Goal: Check status: Check status

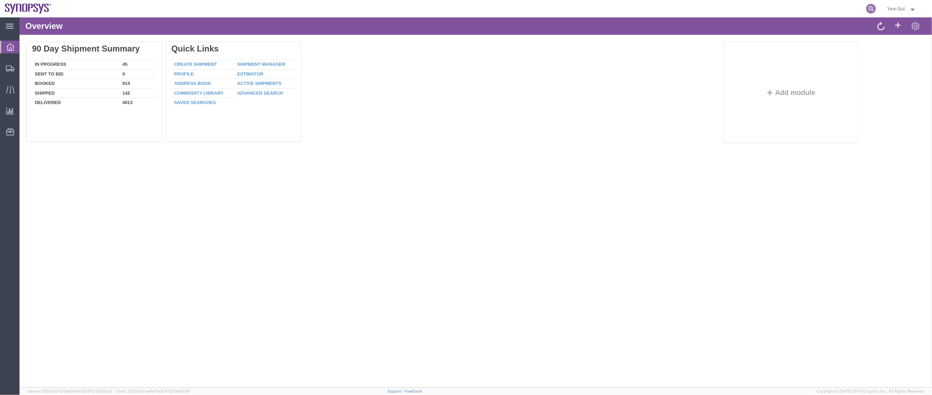
click at [872, 8] on icon at bounding box center [871, 9] width 10 height 10
click at [842, 10] on input "search" at bounding box center [760, 8] width 212 height 17
paste input "56794934"
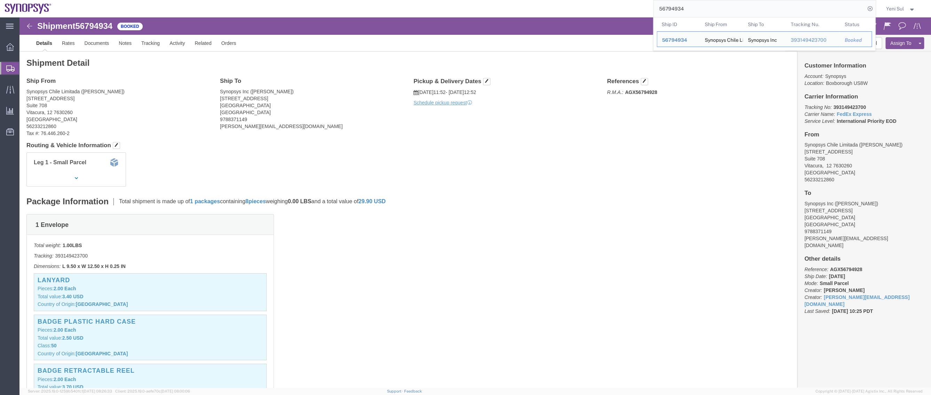
click div "1 Envelope Total weight: 1.00 LBS Tracking: 393149423700 Dimensions: L 9.50 x W…"
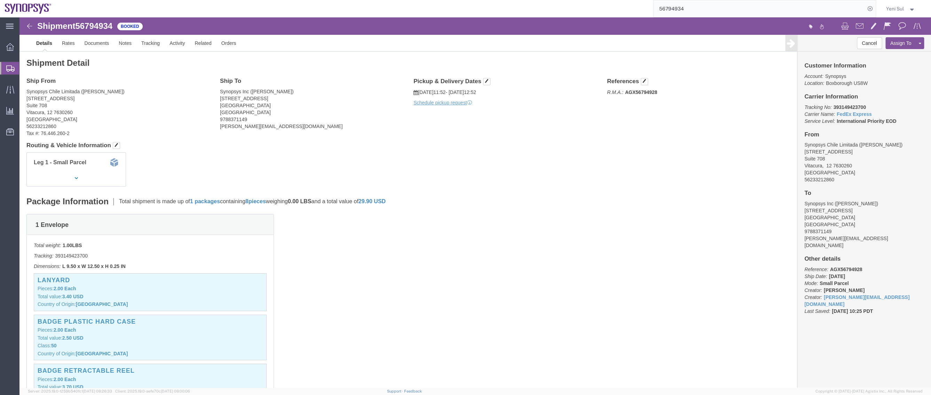
click div "1 Envelope Total weight: 1.00 LBS Tracking: 393149423700 Dimensions: L 9.50 x W…"
click link "Activity"
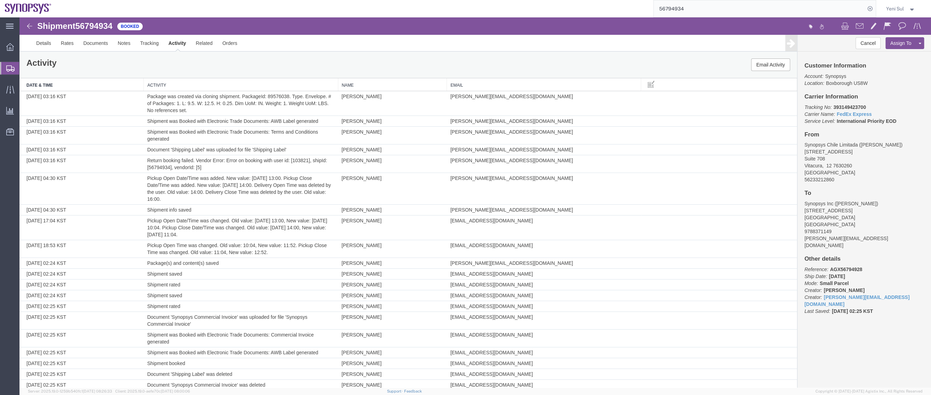
click at [0, 0] on span "Shipment Manager" at bounding box center [0, 0] width 0 height 0
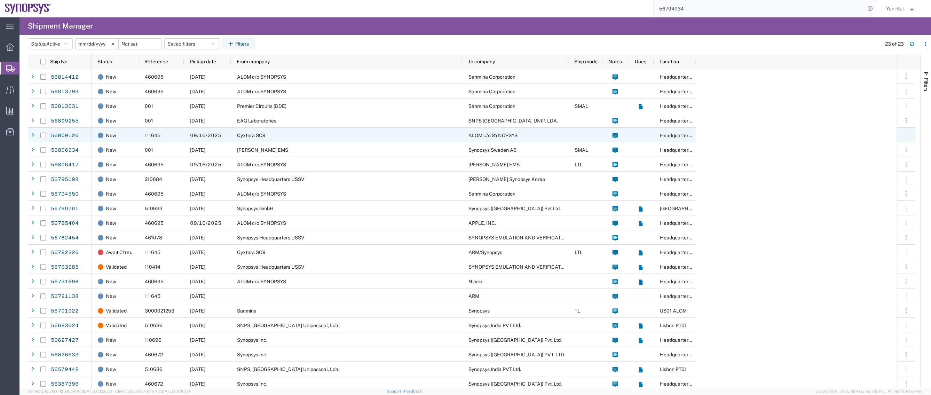
click at [9, 172] on div "main_menu Created with Sketch. Collapse Menu Overview Shipments Shipment Manage…" at bounding box center [9, 206] width 19 height 378
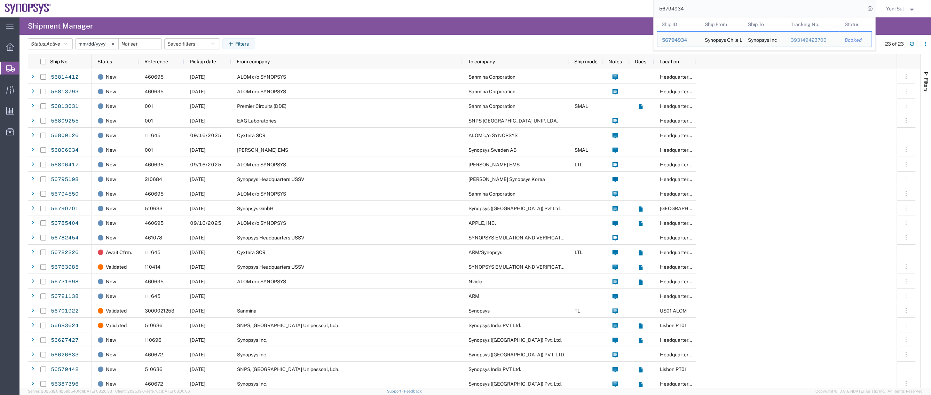
drag, startPoint x: 704, startPoint y: 9, endPoint x: 601, endPoint y: 6, distance: 103.8
click at [601, 8] on div "56794934 Ship ID Ship From Ship To Tracking Nu. Status Ship ID 56794934 Ship Fr…" at bounding box center [466, 8] width 820 height 17
paste input "804407"
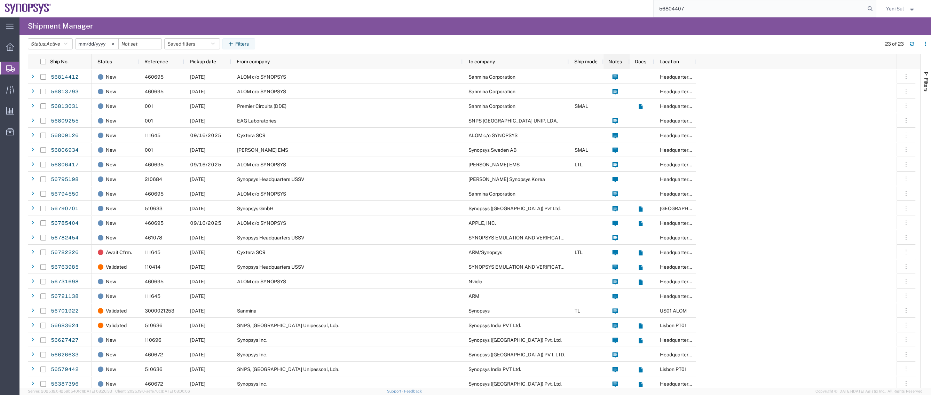
type input "56804407"
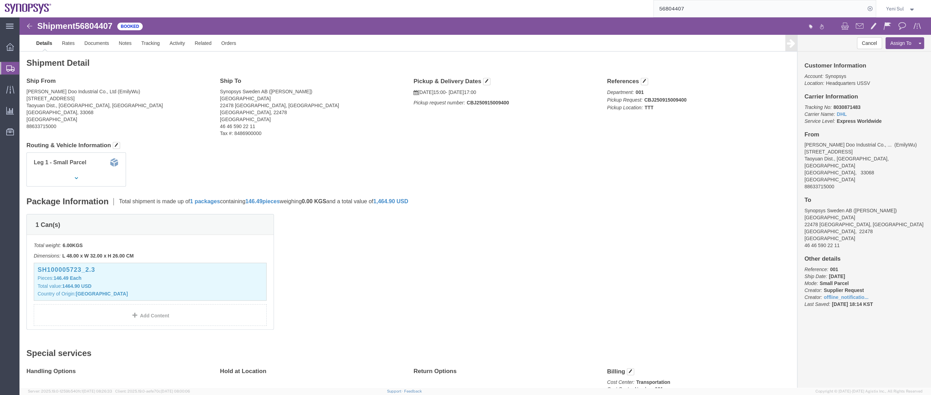
click div "1 Can(s) Total weight: 6.00 KGS Dimensions: L 48.00 x W 32.00 x H 26.00 CM Devi…"
click link "Activity"
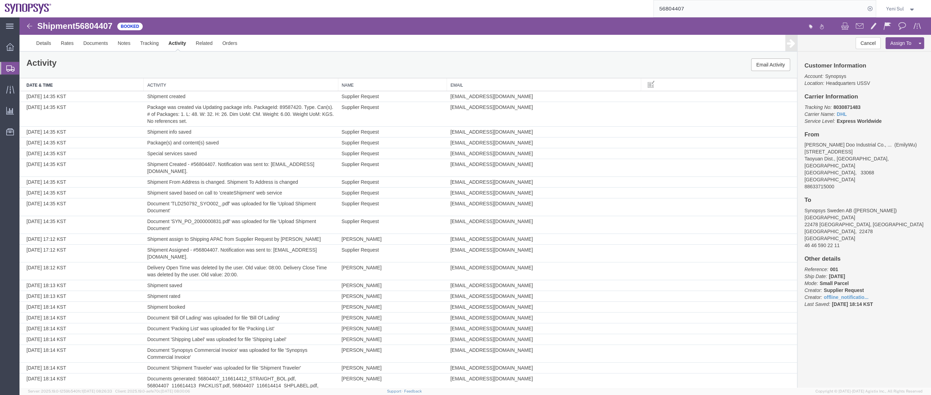
click at [25, 73] on span "Shipments" at bounding box center [22, 68] width 6 height 14
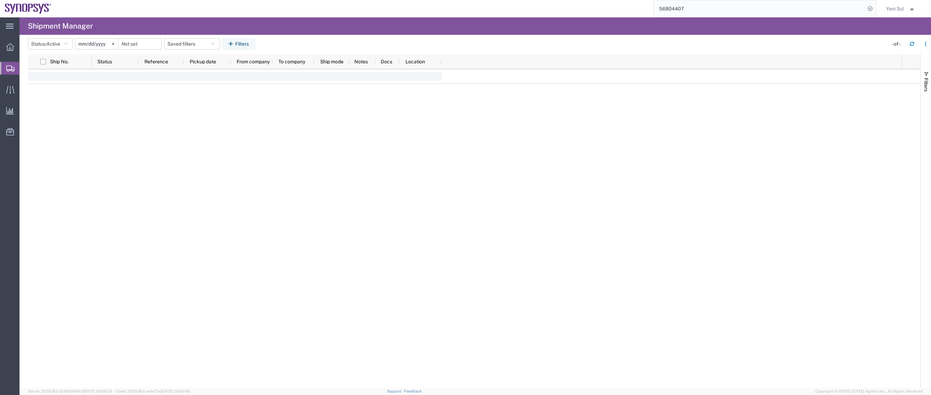
click at [0, 0] on span "Shipment Manager" at bounding box center [0, 0] width 0 height 0
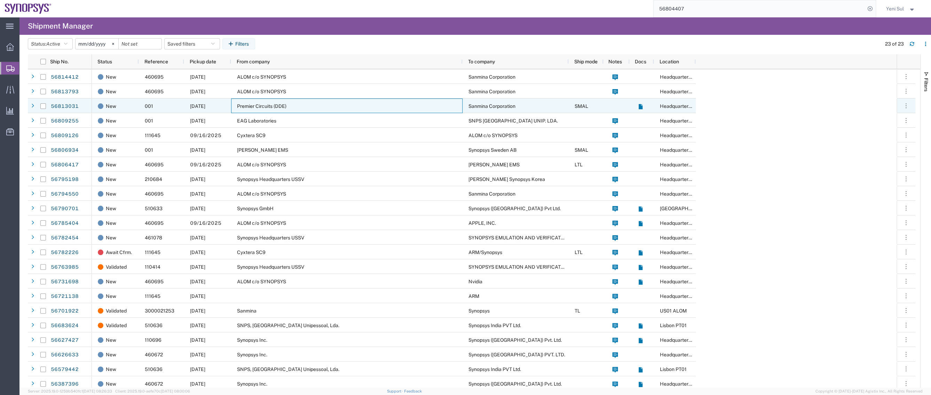
click at [268, 105] on span "Premier Circuits (DDE)" at bounding box center [261, 106] width 49 height 6
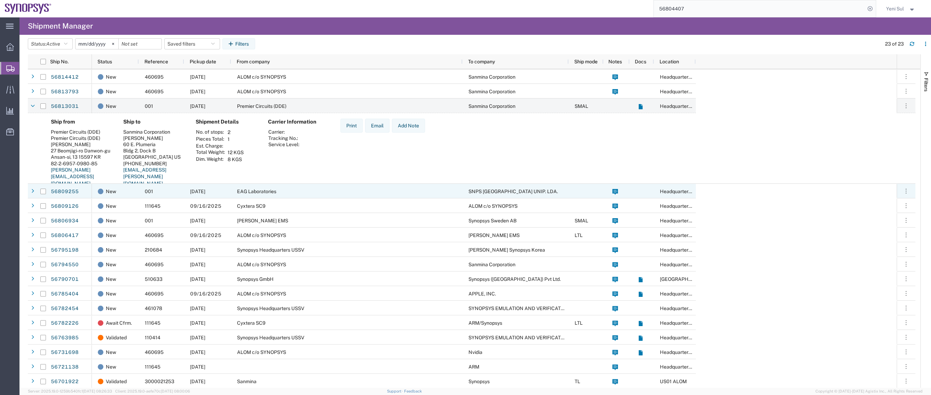
click at [271, 194] on span "EAG Laboratories" at bounding box center [256, 192] width 39 height 6
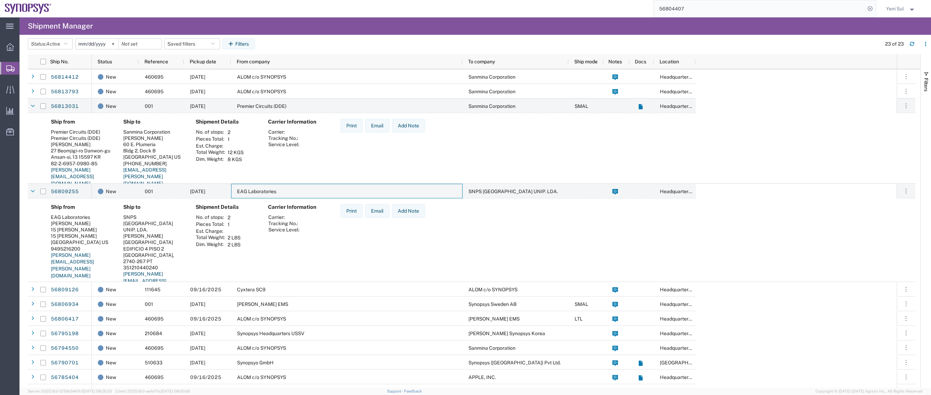
click at [258, 189] on span "EAG Laboratories" at bounding box center [256, 192] width 39 height 6
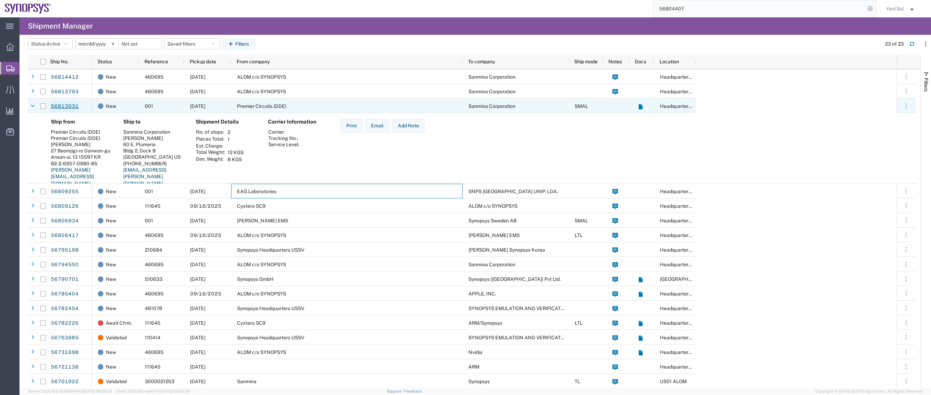
click at [57, 104] on link "56813031" at bounding box center [64, 106] width 29 height 11
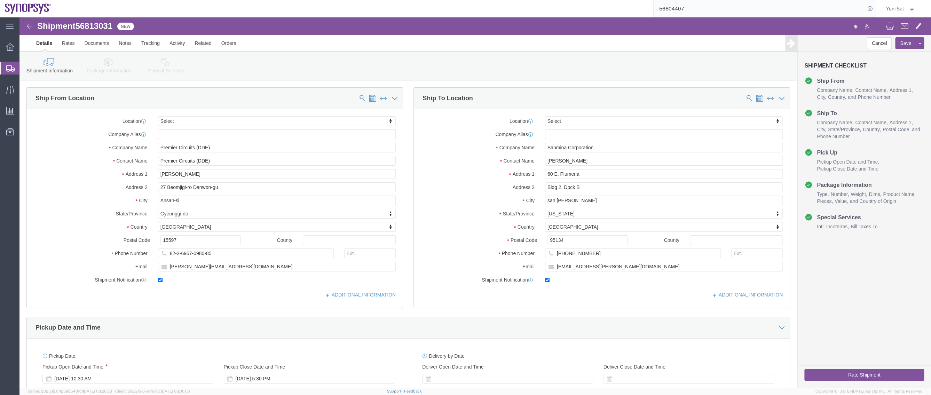
select select
click link "Documents"
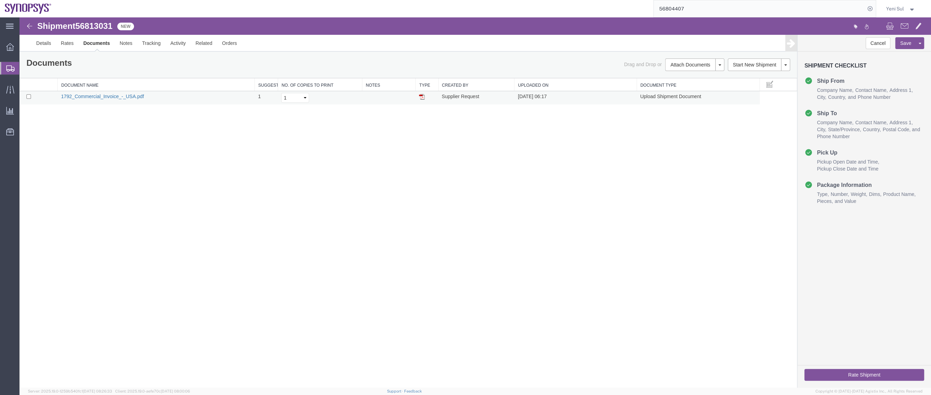
click at [95, 94] on link "1792_Commercial_Invoice_-_USA.pdf" at bounding box center [102, 97] width 83 height 6
click at [480, 260] on div "Shipment 56813031 1 of 1 New Details Rates Documents Notes Tracking Activity Re…" at bounding box center [475, 202] width 912 height 370
click at [46, 49] on link "Details" at bounding box center [43, 43] width 25 height 17
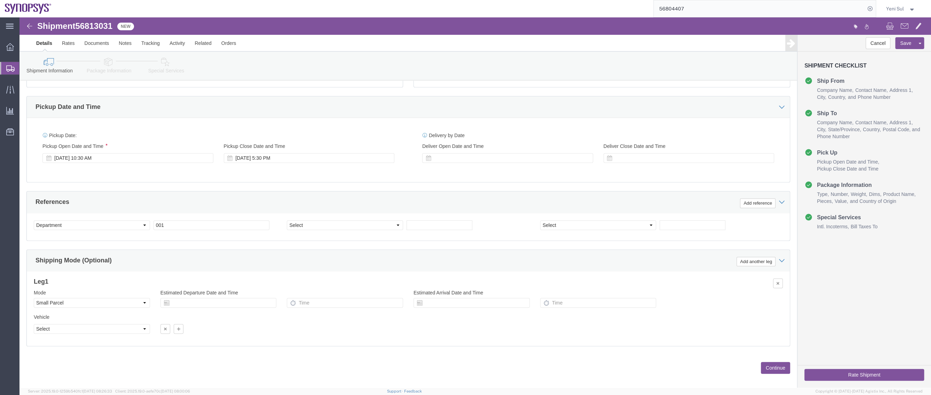
scroll to position [227, 0]
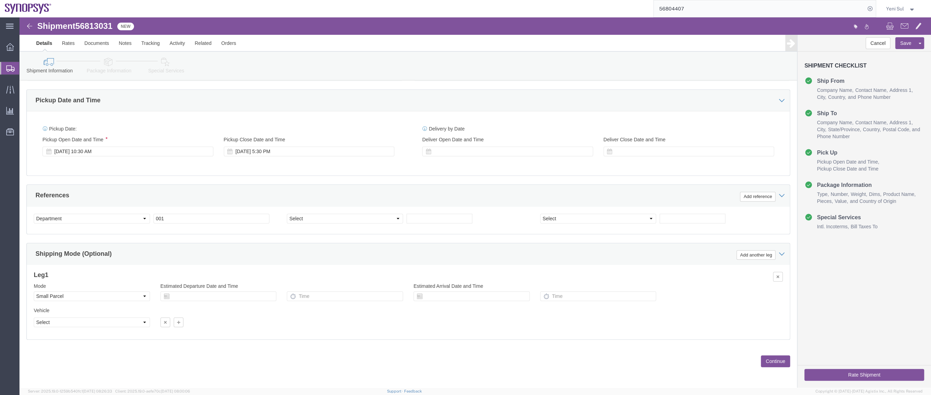
click button "Continue"
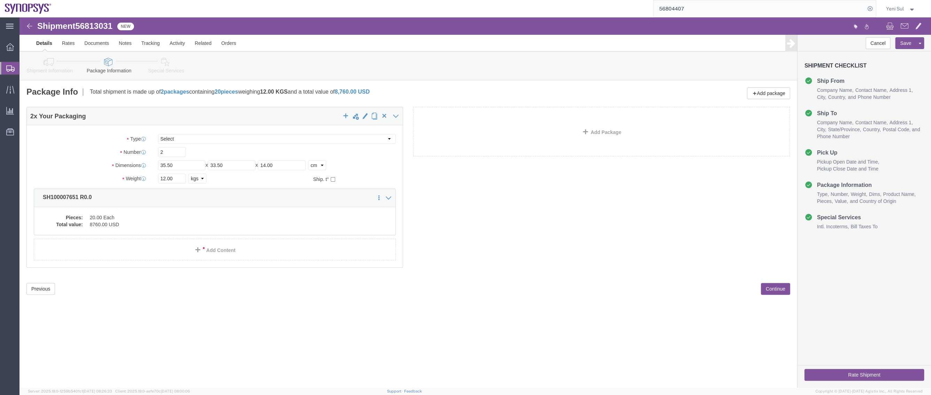
scroll to position [0, 0]
click div "Shipment 56813031 1 of 1 New Details Rates Documents Notes Tracking Activity Re…"
click dd "20.00 Each"
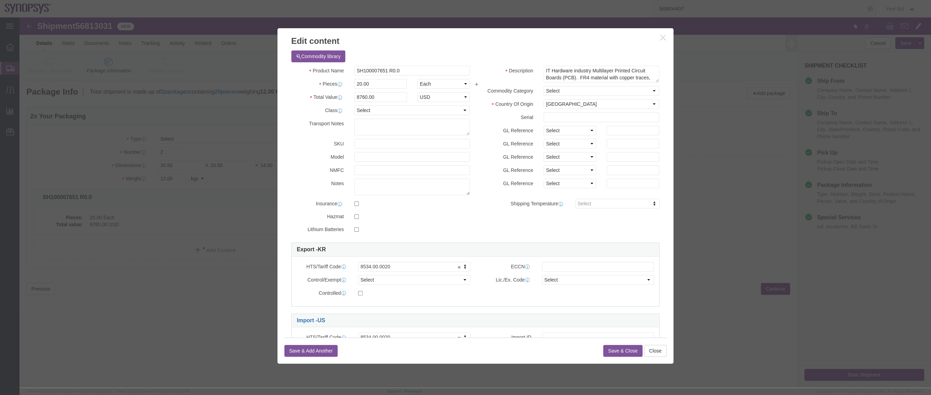
scroll to position [42, 0]
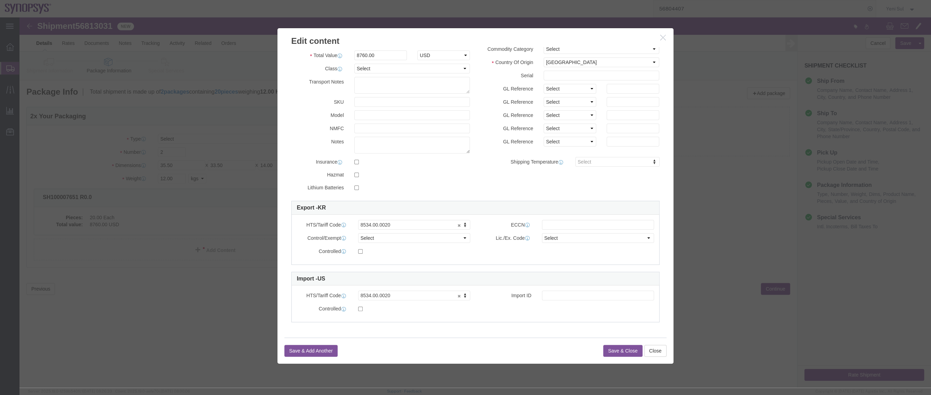
click button "Save & Close"
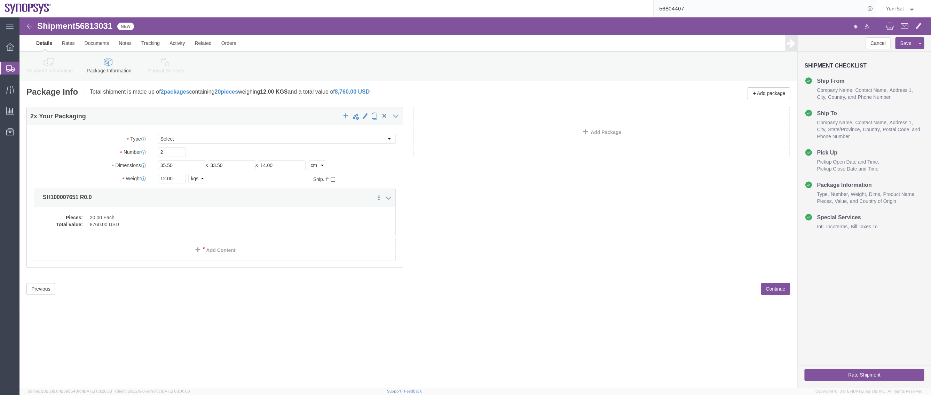
click button "Continue"
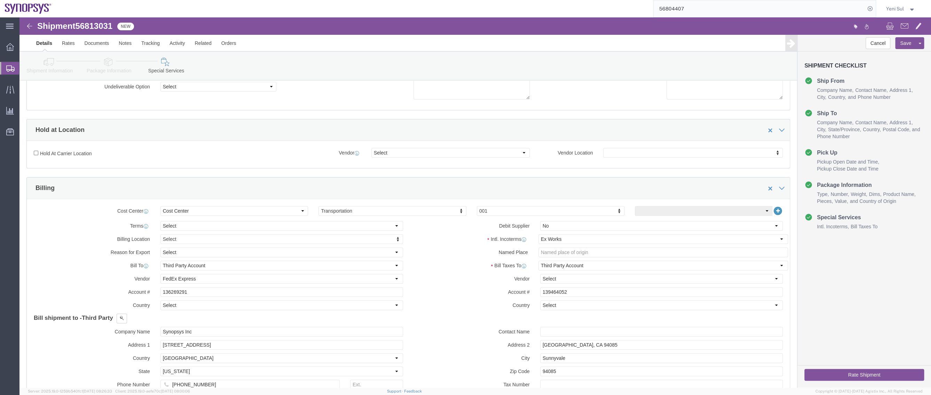
scroll to position [0, 0]
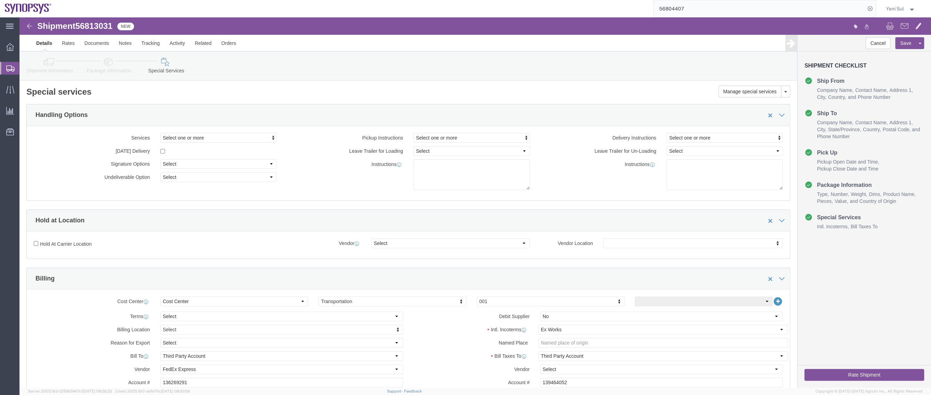
click button "Rate Shipment"
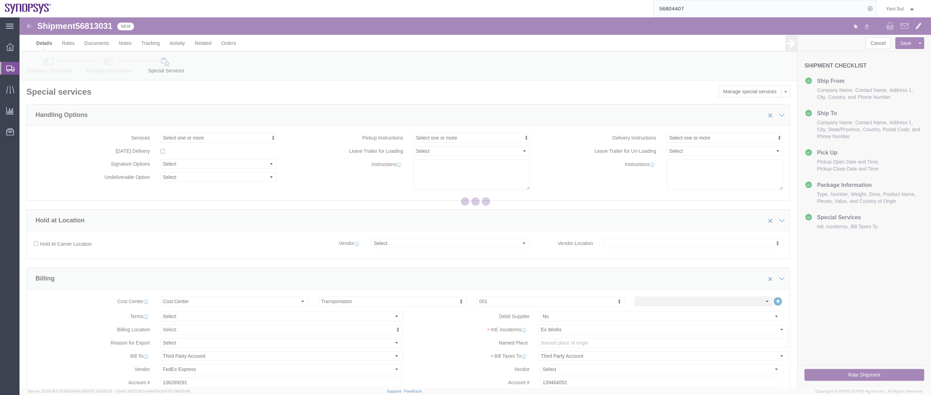
select select
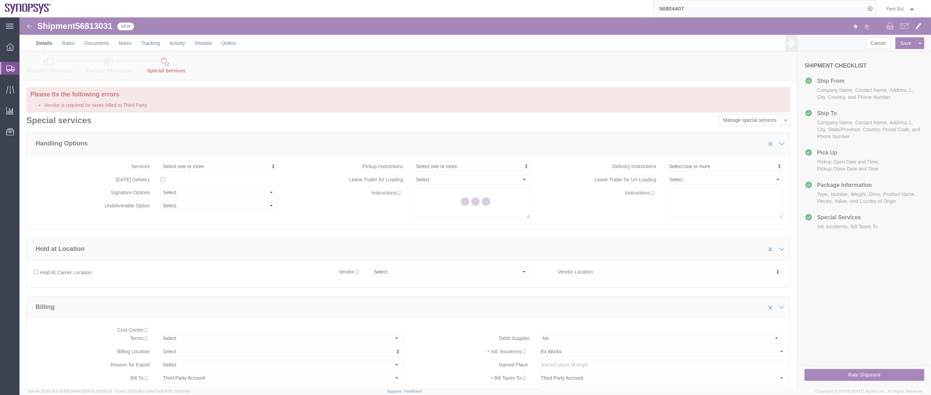
select select "COSTCENTER"
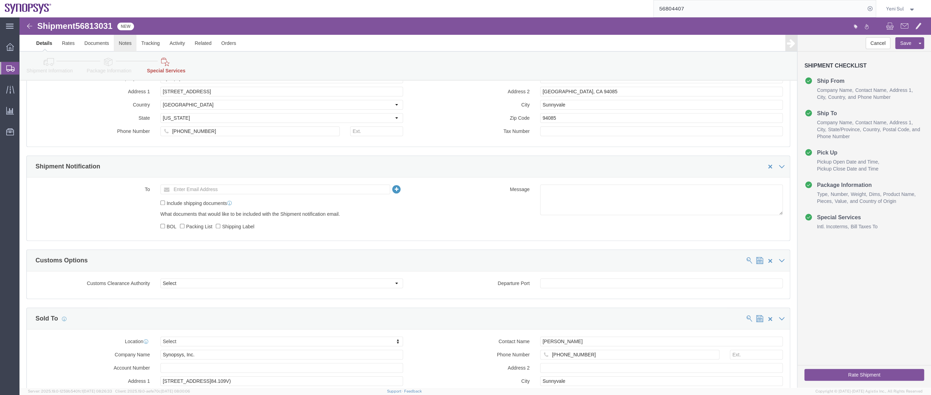
scroll to position [379, 0]
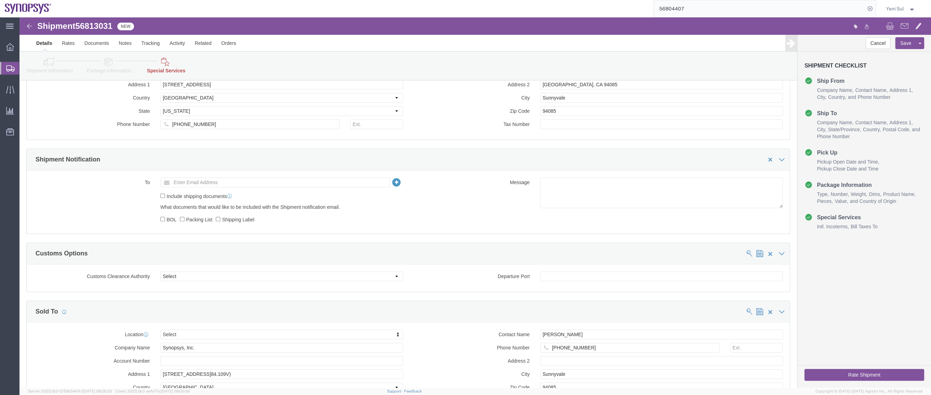
click icon
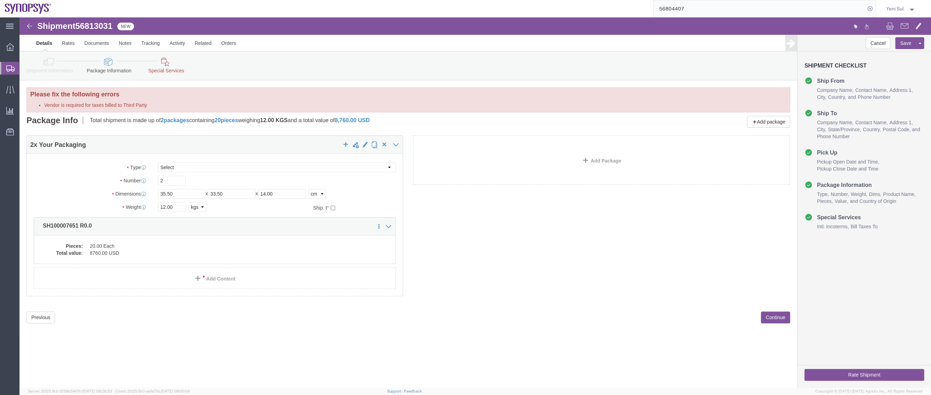
click div "Previous Continue"
click button "Continue"
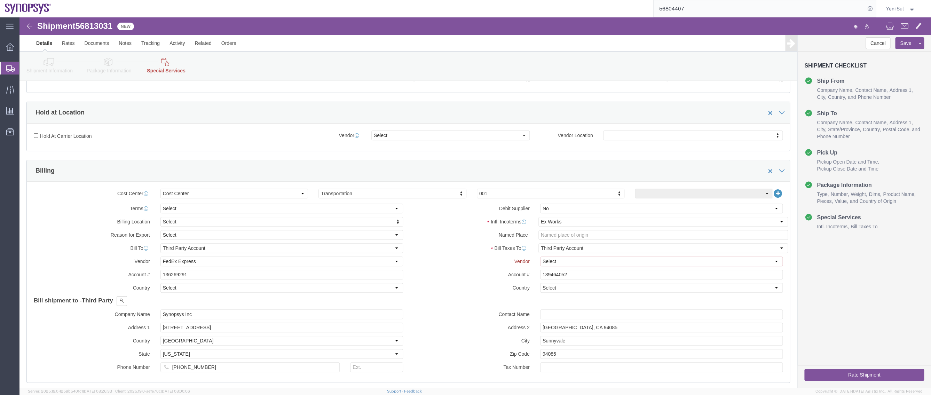
scroll to position [190, 0]
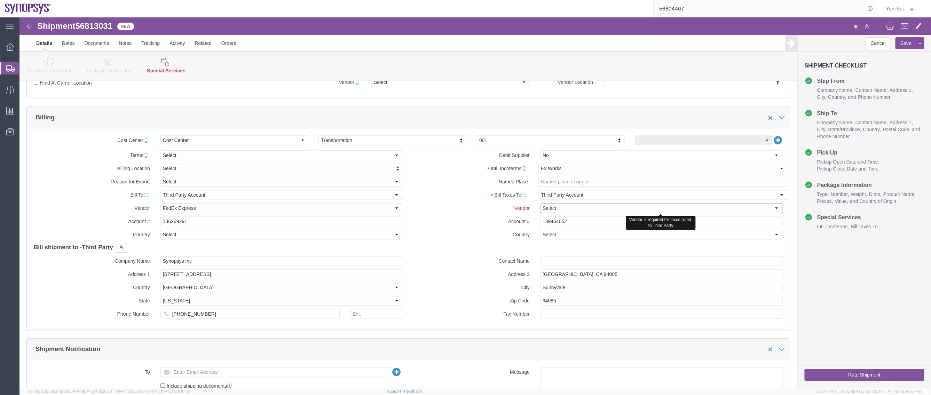
click select "Select DHL FedEx Express UPS"
select select "FedEx Express"
click select "Select DHL FedEx Express UPS"
click div "Billing Location Select Select My Profile Location [GEOGRAPHIC_DATA] DE04 Agrat…"
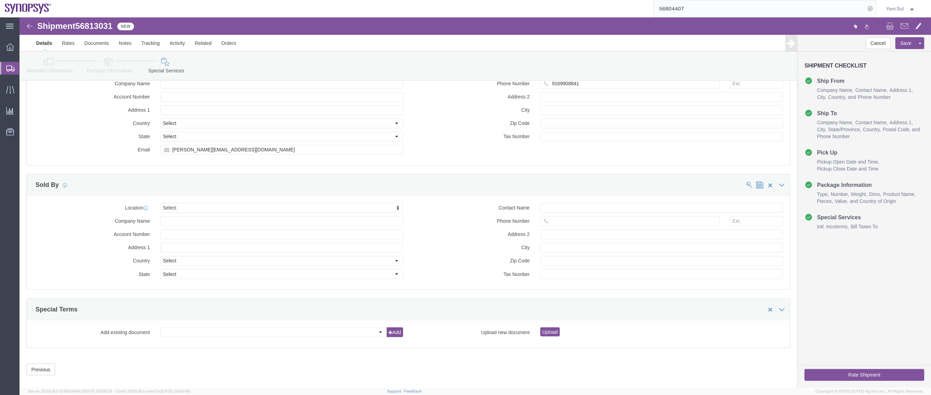
scroll to position [775, 0]
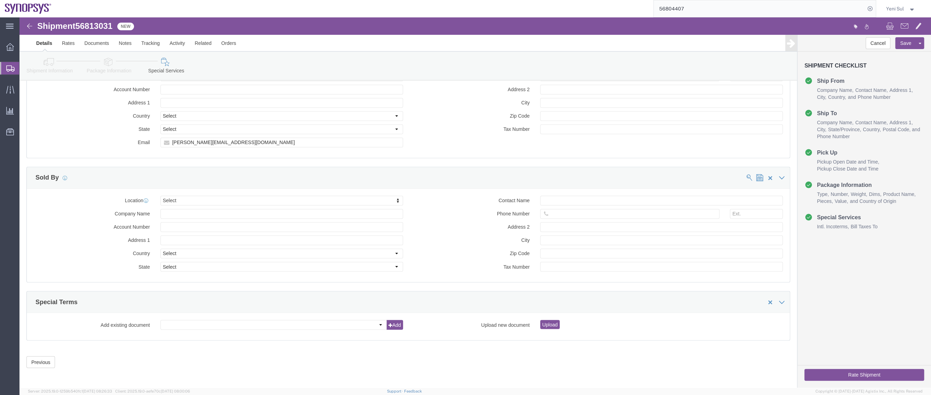
click button "Rate Shipment"
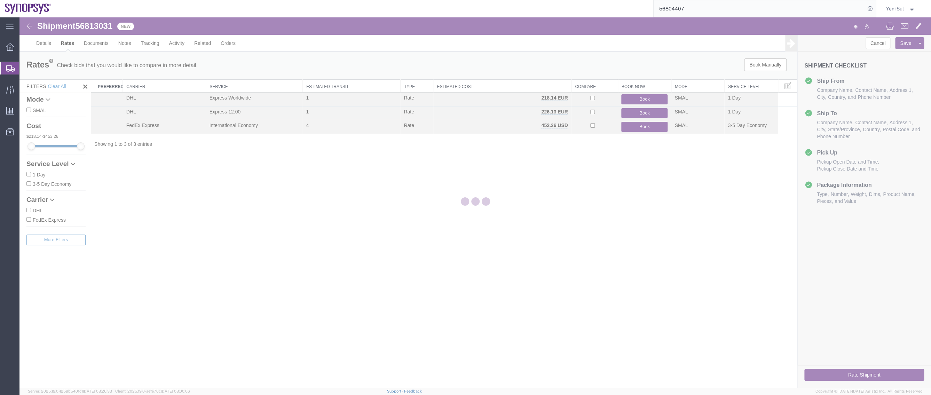
scroll to position [0, 0]
click at [376, 265] on div "Shipment 56813031 3 of 3 Validated Details Rates Documents Notes Tracking Activ…" at bounding box center [475, 202] width 912 height 370
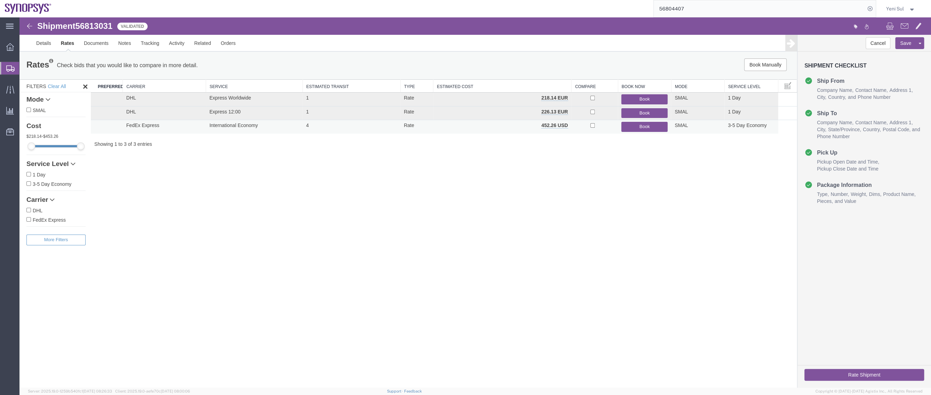
click at [631, 129] on button "Book" at bounding box center [644, 127] width 46 height 10
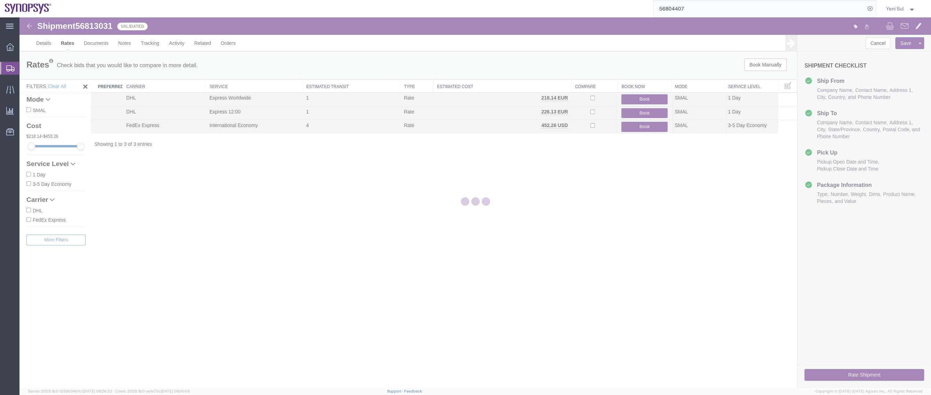
click at [926, 121] on div at bounding box center [475, 202] width 912 height 370
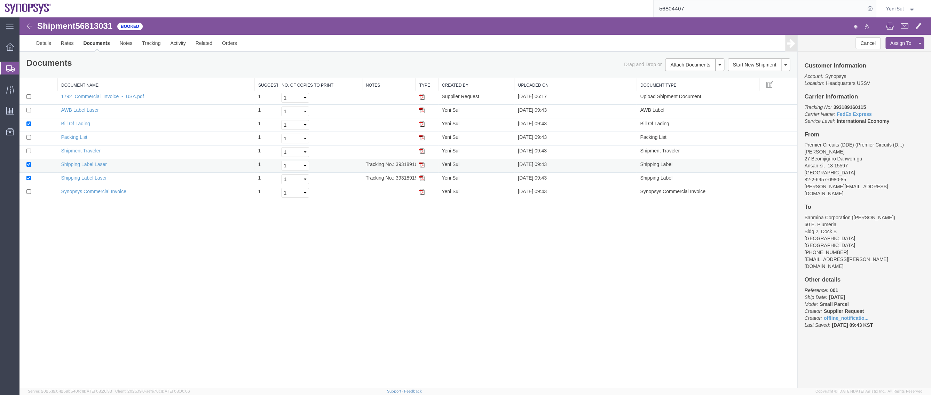
click at [356, 264] on div "Shipment 56813031 8 of 8 Booked Details Rates Documents Notes Tracking Activity…" at bounding box center [475, 202] width 912 height 370
click at [701, 279] on div "Shipment 56813031 8 of 8 Booked Details Rates Documents Notes Tracking Activity…" at bounding box center [475, 202] width 912 height 370
click at [50, 43] on link "Details" at bounding box center [43, 43] width 25 height 17
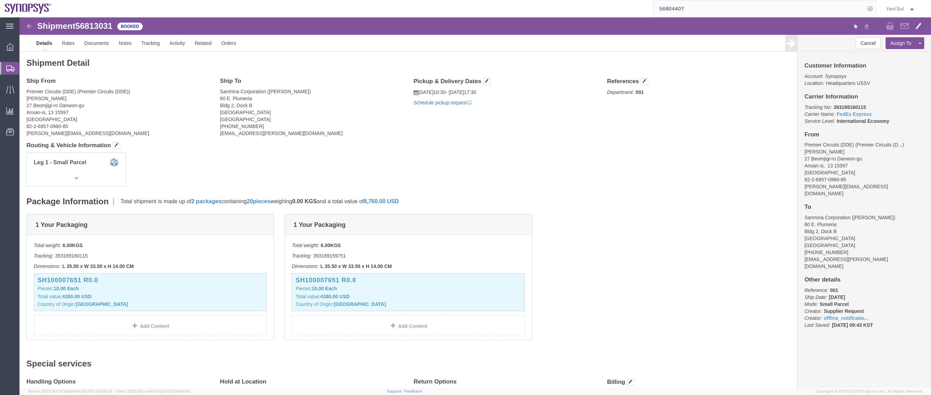
click link "Schedule pickup request"
click div "1 Your Packaging Total weight: 6.00 KGS Tracking: 393189160115 Dimensions: L 35…"
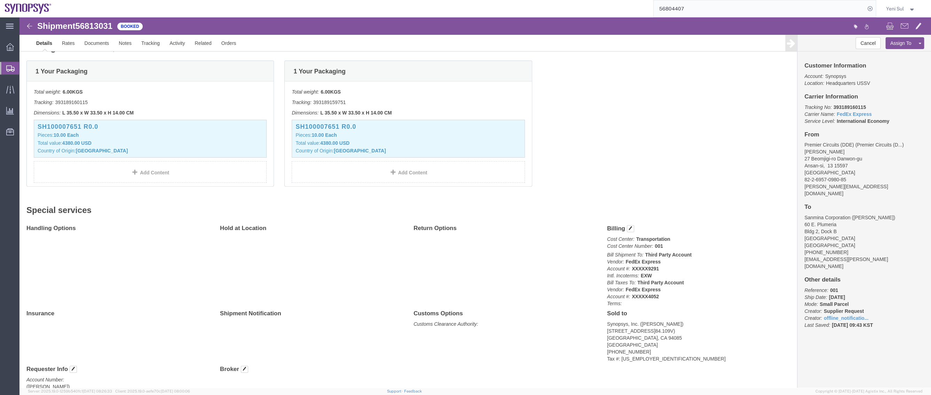
scroll to position [158, 0]
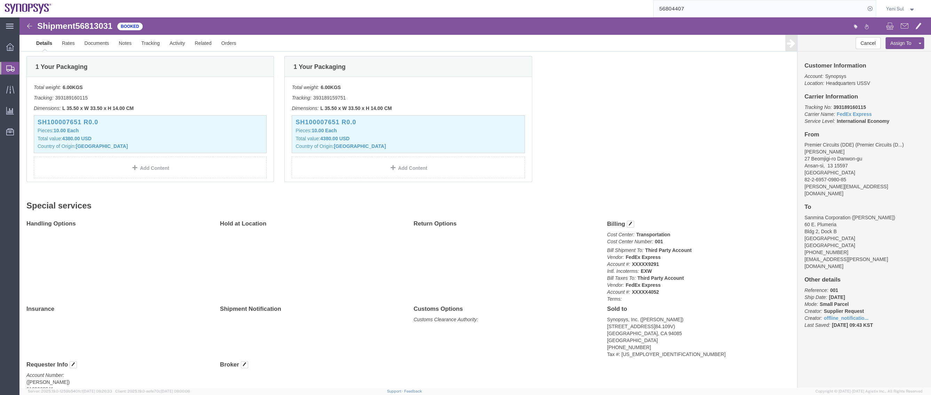
click at [0, 0] on span "Shipment Manager" at bounding box center [0, 0] width 0 height 0
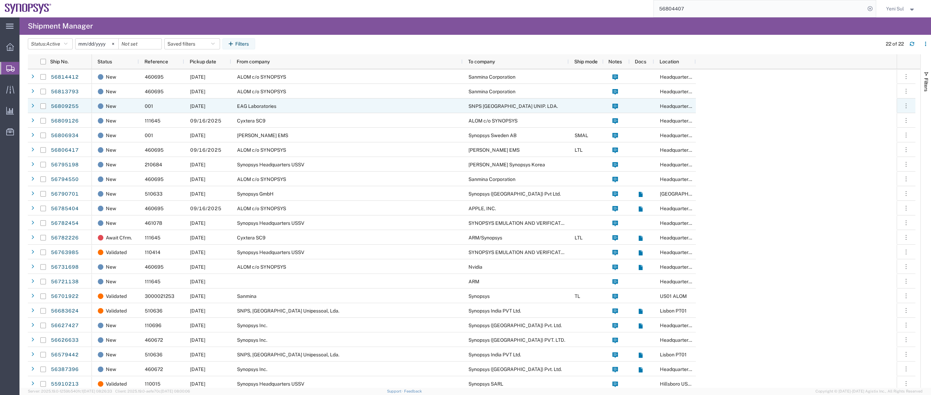
click at [308, 108] on div "EAG Laboratories" at bounding box center [346, 106] width 231 height 15
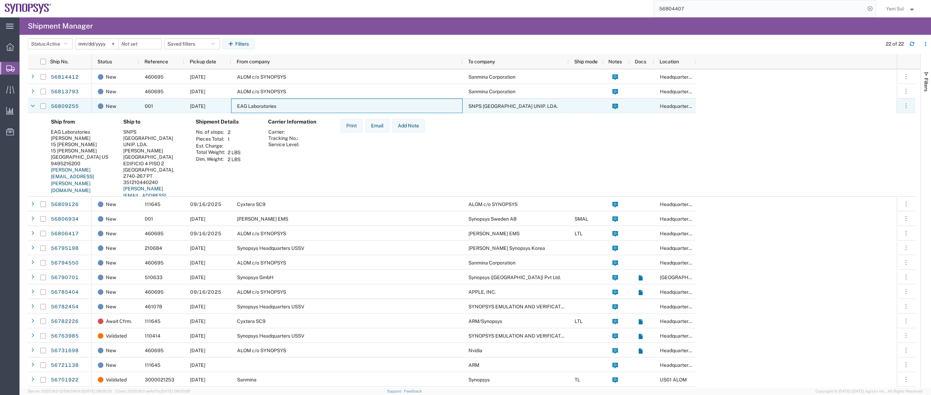
click at [313, 103] on div "EAG Laboratories" at bounding box center [346, 106] width 231 height 15
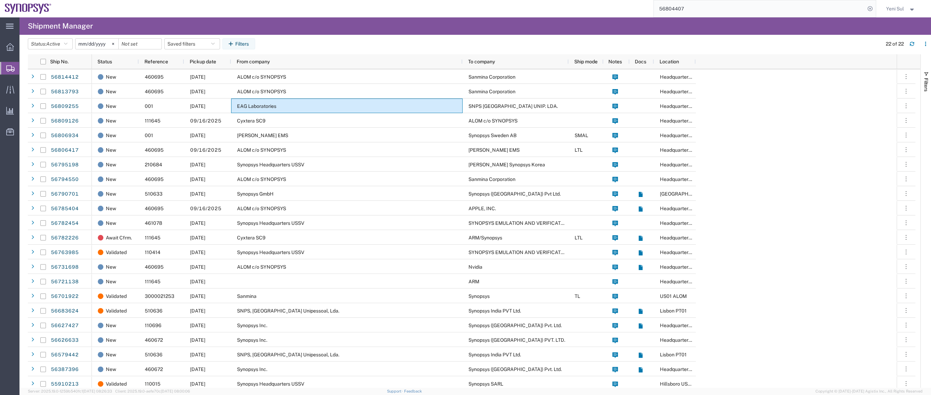
drag, startPoint x: 894, startPoint y: 153, endPoint x: 746, endPoint y: 126, distance: 150.8
click at [894, 153] on div "New 460695 [DATE] ALOM c/o SYNOPSYS Sanmina Corporation Headquarters USSV New 4…" at bounding box center [494, 230] width 805 height 322
click at [738, 7] on input "56804407" at bounding box center [760, 8] width 212 height 17
click at [870, 14] on form at bounding box center [870, 8] width 11 height 17
click at [871, 6] on icon at bounding box center [870, 9] width 10 height 10
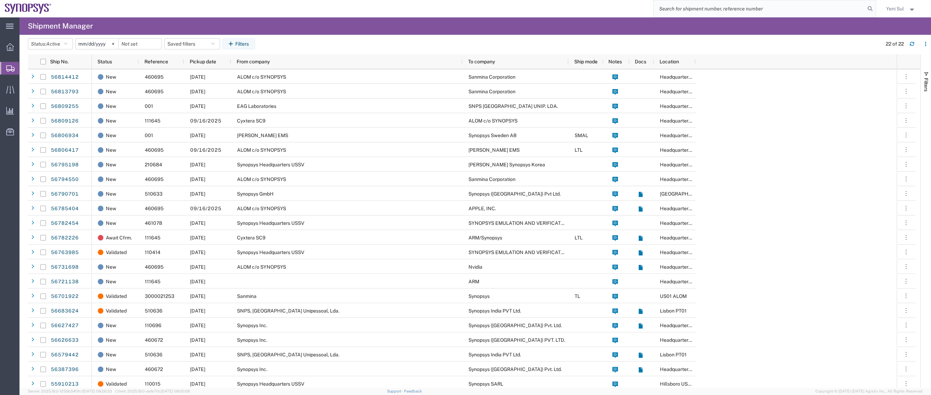
click at [810, 10] on input "search" at bounding box center [760, 8] width 212 height 17
paste input "56661628"
type input "56661628"
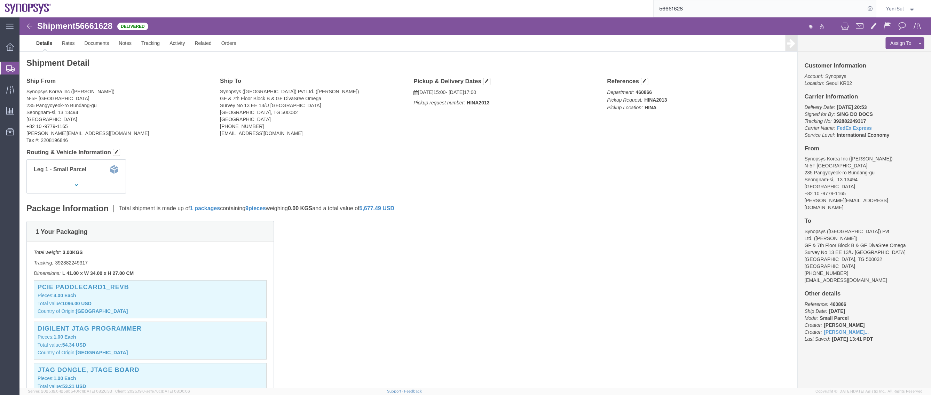
drag, startPoint x: 581, startPoint y: 244, endPoint x: 561, endPoint y: 222, distance: 29.8
click div "1 Your Packaging Total weight: 3.00 KGS Tracking: 392882249317 Dimensions: L 41…"
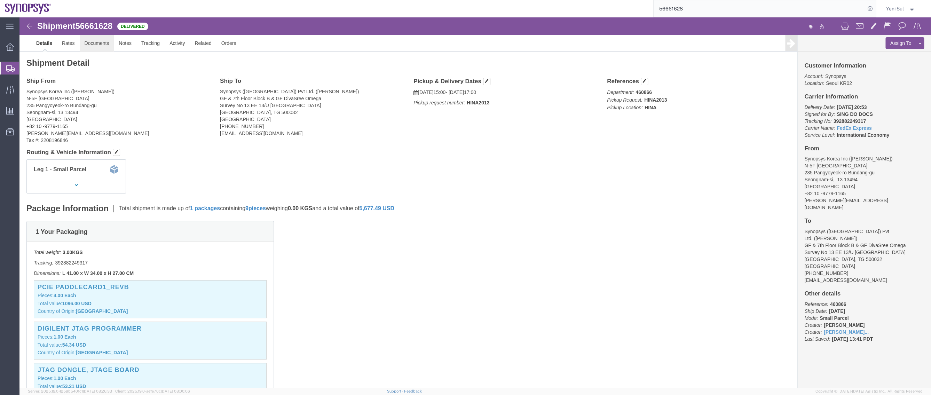
click link "Documents"
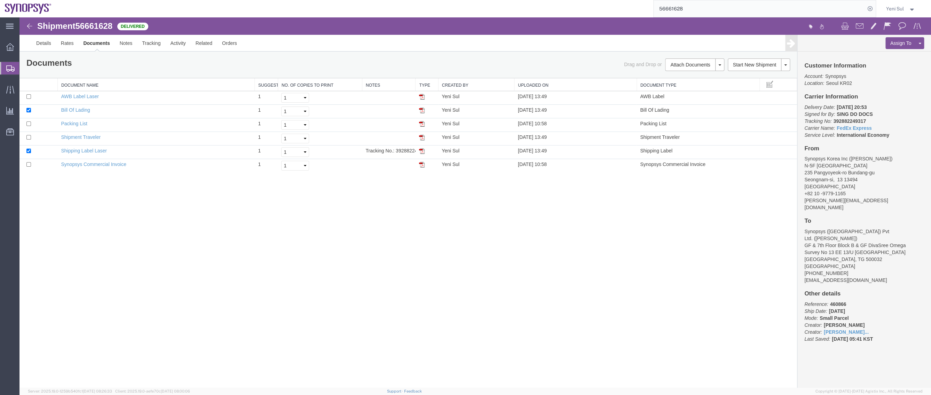
click at [386, 292] on div "Shipment 56661628 6 of 6 Delivered Details Rates Documents Notes Tracking Activ…" at bounding box center [475, 202] width 912 height 370
click at [345, 255] on div "Shipment 56661628 6 of 6 Delivered Details Rates Documents Notes Tracking Activ…" at bounding box center [475, 202] width 912 height 370
click at [403, 243] on div "Shipment 56661628 6 of 6 Delivered Details Rates Documents Notes Tracking Activ…" at bounding box center [475, 202] width 912 height 370
drag, startPoint x: 287, startPoint y: 279, endPoint x: 213, endPoint y: 149, distance: 149.4
click at [322, 291] on div "Shipment 56661628 6 of 6 Delivered Details Rates Documents Notes Tracking Activ…" at bounding box center [475, 202] width 912 height 370
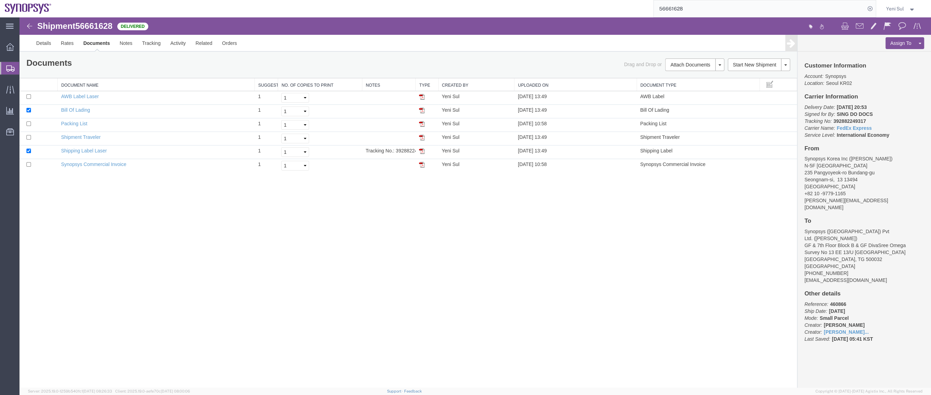
click at [0, 0] on span "Shipment Manager" at bounding box center [0, 0] width 0 height 0
